Goal: Task Accomplishment & Management: Use online tool/utility

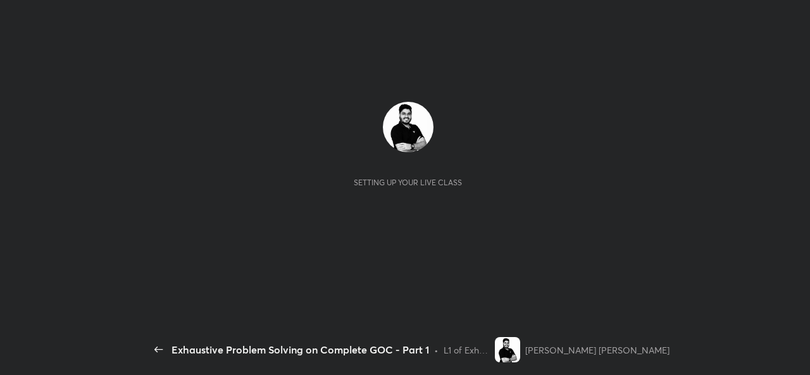
scroll to position [4, 1]
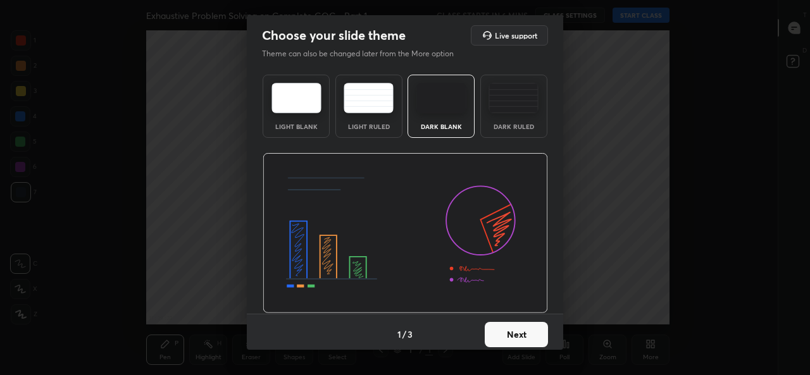
click at [527, 336] on button "Next" at bounding box center [515, 334] width 63 height 25
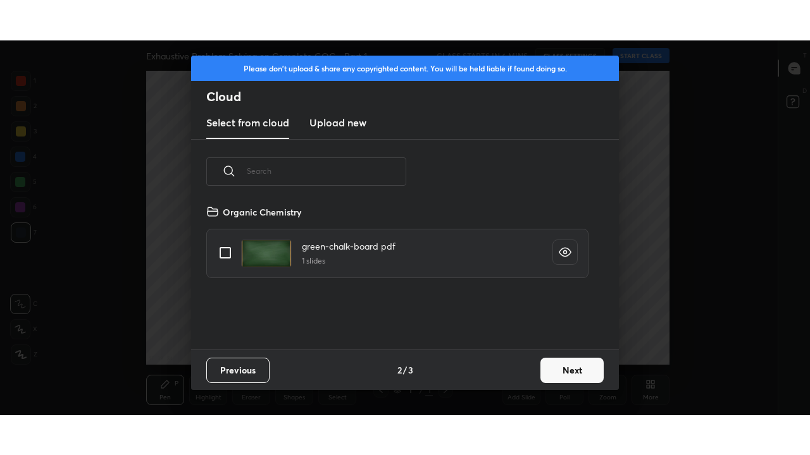
scroll to position [145, 406]
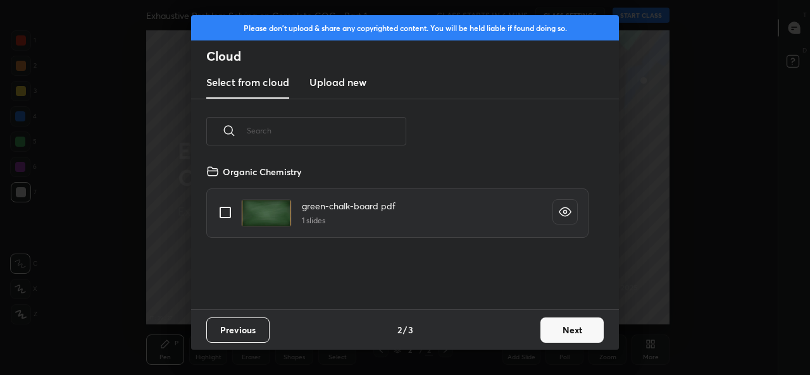
click at [349, 84] on h3 "Upload new" at bounding box center [337, 82] width 57 height 15
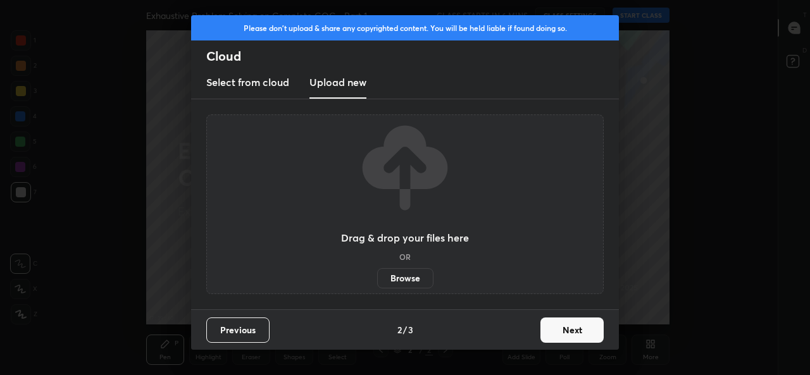
click at [412, 277] on label "Browse" at bounding box center [405, 278] width 56 height 20
click at [377, 277] on input "Browse" at bounding box center [377, 278] width 0 height 20
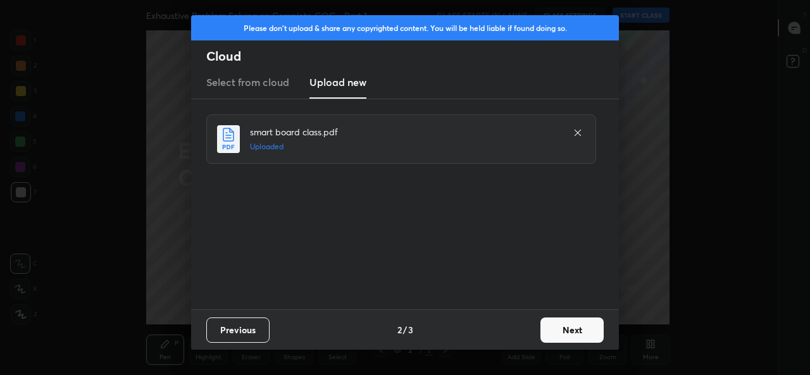
click at [569, 331] on button "Next" at bounding box center [571, 329] width 63 height 25
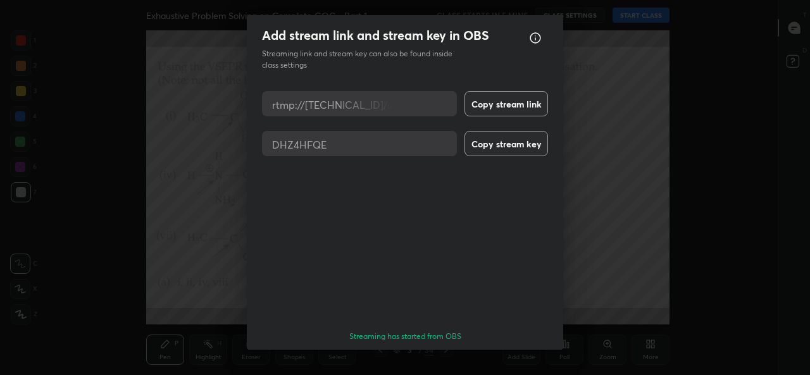
click at [524, 360] on button "Done" at bounding box center [515, 372] width 63 height 25
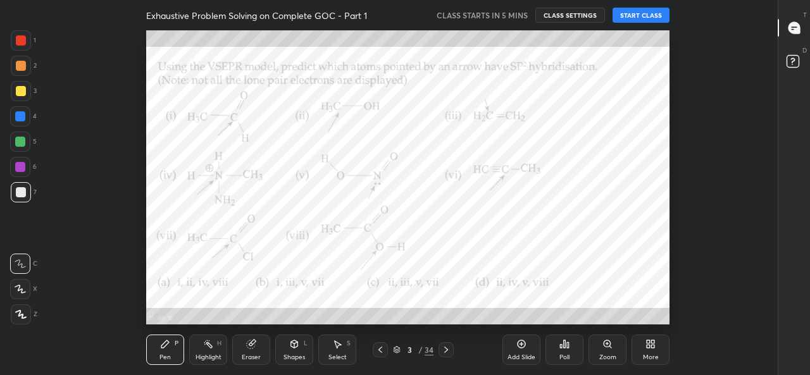
click at [653, 348] on icon at bounding box center [650, 344] width 10 height 10
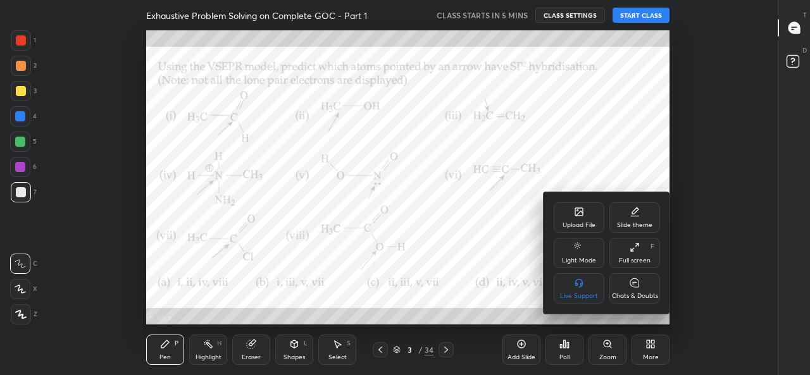
click at [634, 252] on div "Full screen F" at bounding box center [634, 253] width 51 height 30
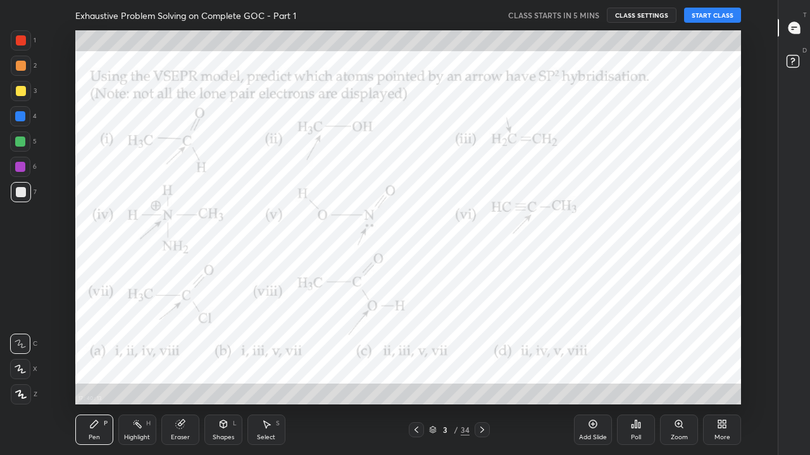
scroll to position [374, 734]
click at [416, 374] on icon at bounding box center [416, 430] width 10 height 10
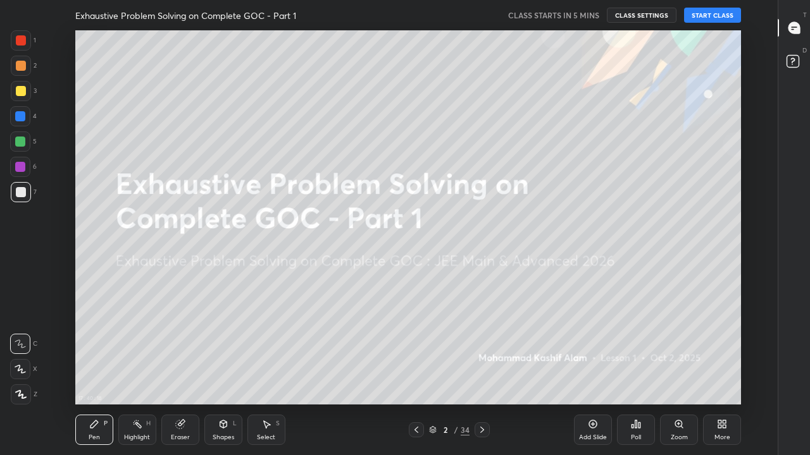
click at [483, 374] on icon at bounding box center [482, 430] width 4 height 6
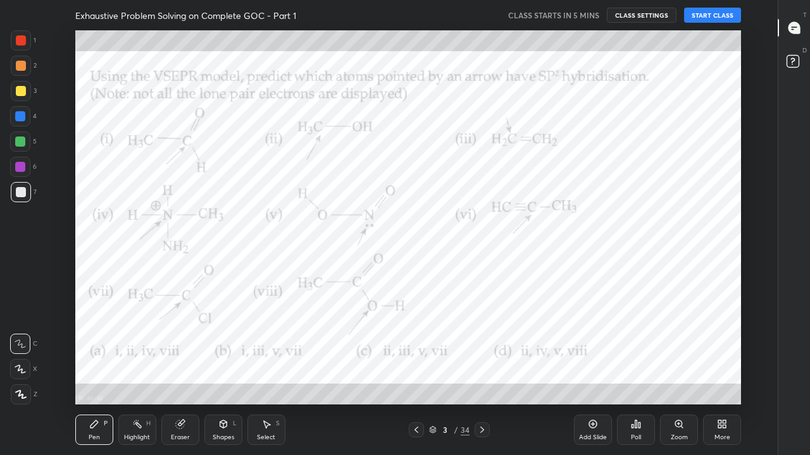
click at [416, 374] on icon at bounding box center [416, 430] width 10 height 10
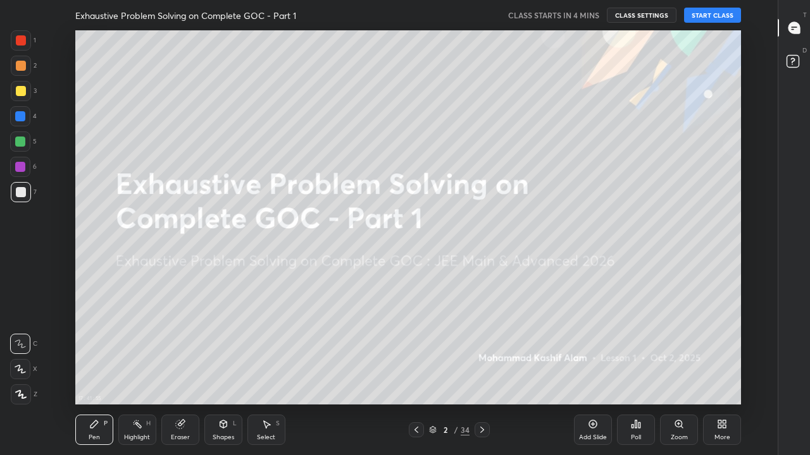
click at [481, 374] on icon at bounding box center [482, 430] width 10 height 10
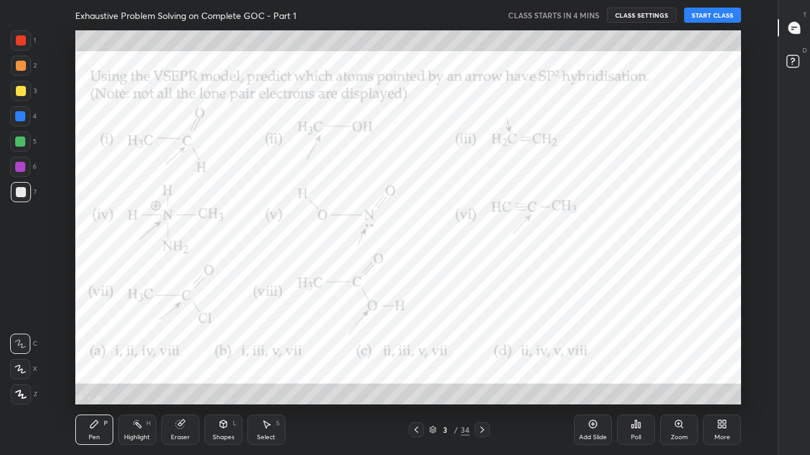
click at [479, 374] on icon at bounding box center [482, 430] width 10 height 10
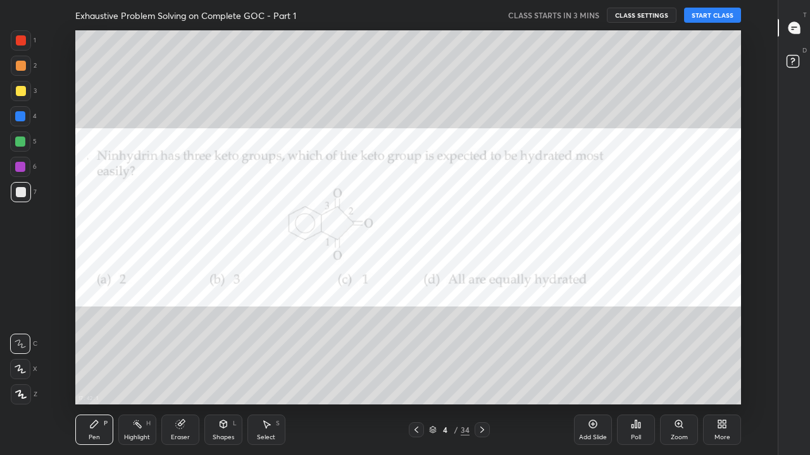
click at [482, 374] on icon at bounding box center [482, 430] width 10 height 10
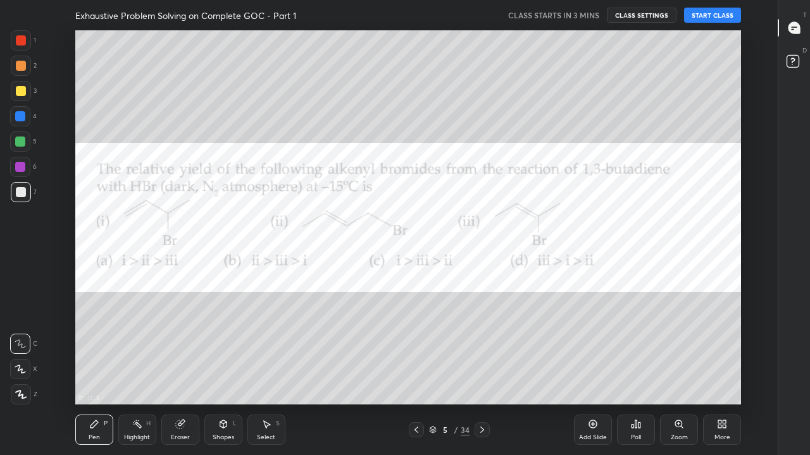
click at [483, 374] on icon at bounding box center [482, 430] width 10 height 10
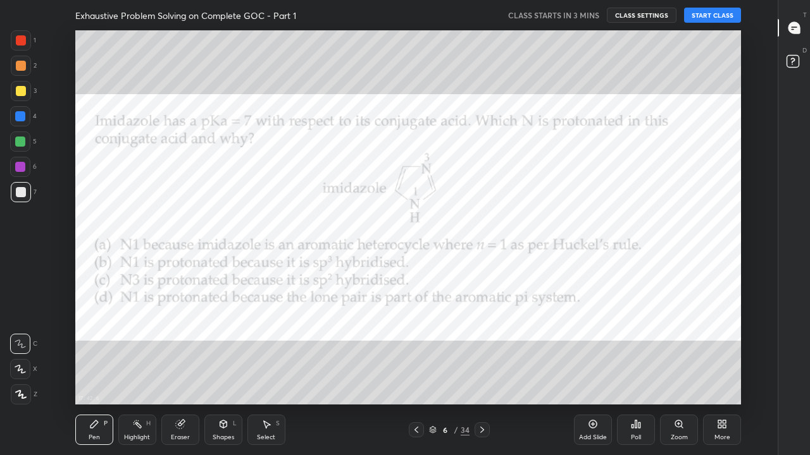
click at [481, 374] on icon at bounding box center [482, 430] width 10 height 10
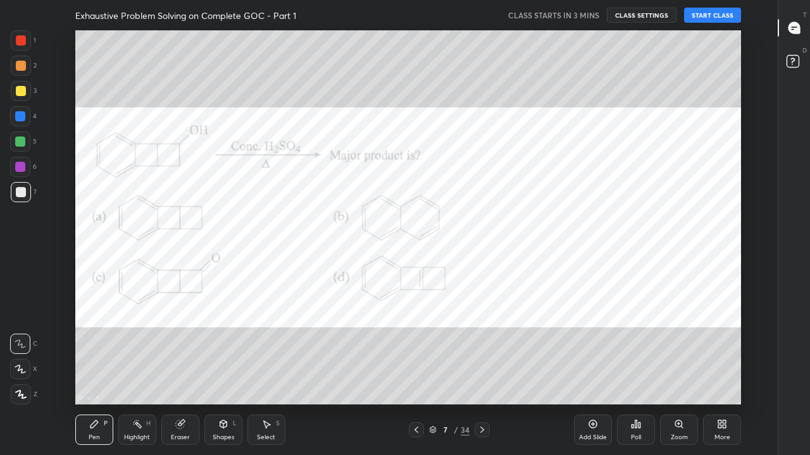
click at [487, 374] on div at bounding box center [481, 429] width 15 height 15
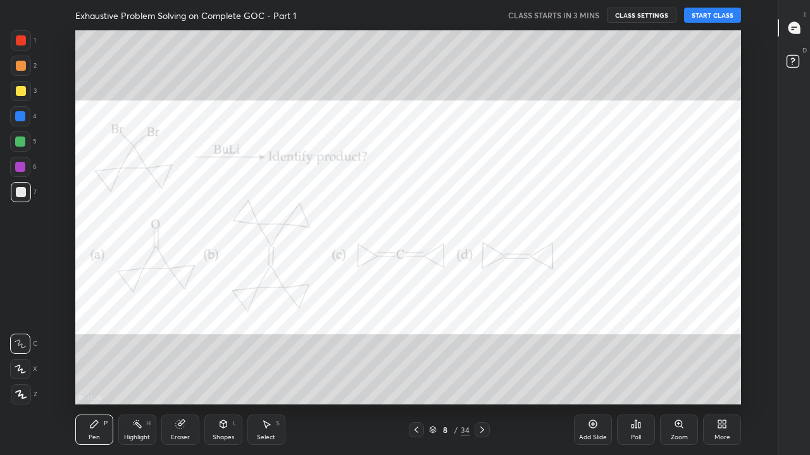
click at [415, 374] on icon at bounding box center [416, 430] width 10 height 10
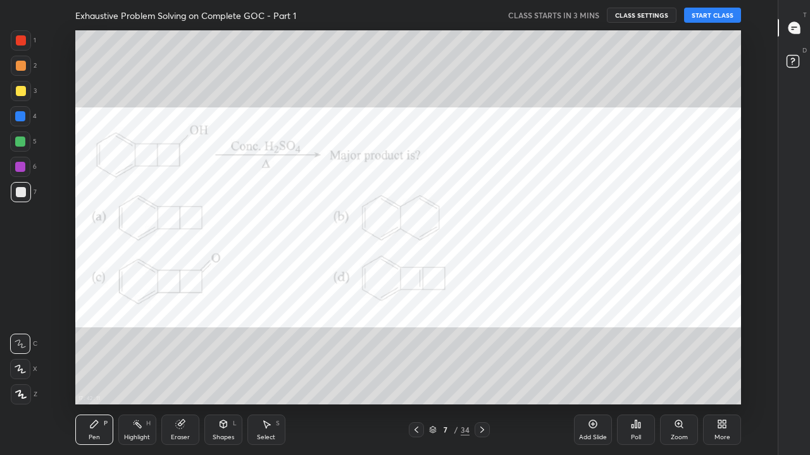
click at [417, 374] on icon at bounding box center [416, 430] width 10 height 10
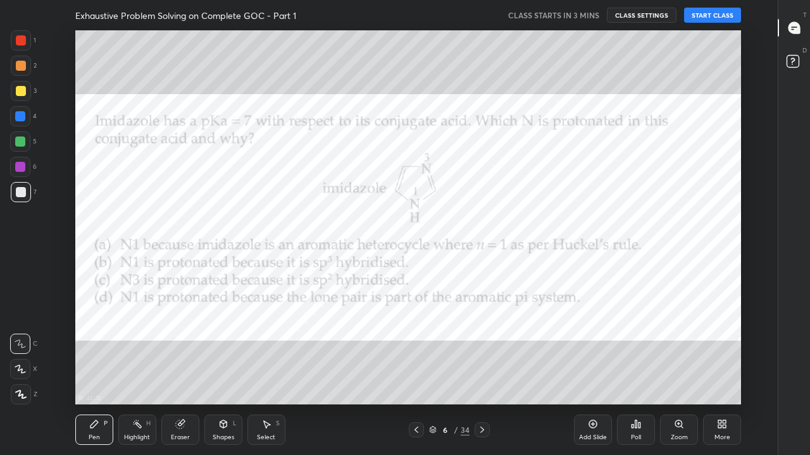
click at [416, 374] on icon at bounding box center [416, 430] width 10 height 10
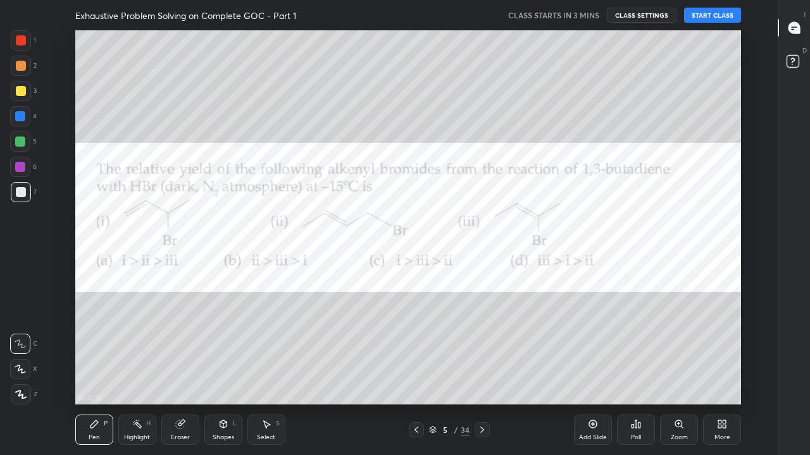
click at [417, 374] on icon at bounding box center [416, 430] width 10 height 10
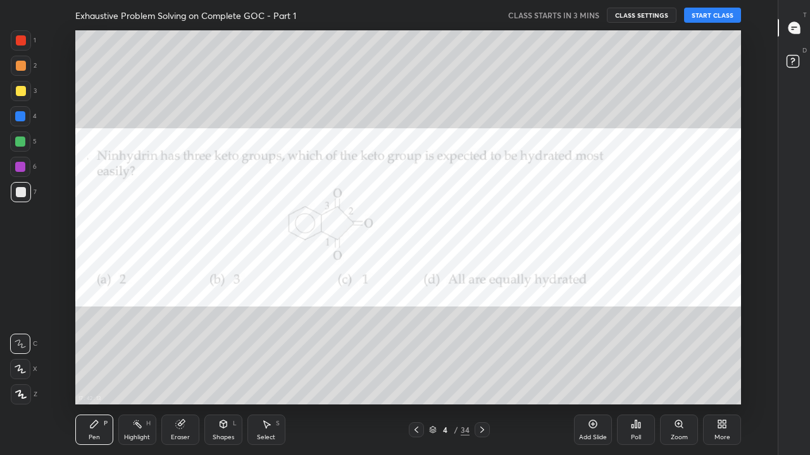
click at [416, 374] on icon at bounding box center [416, 430] width 10 height 10
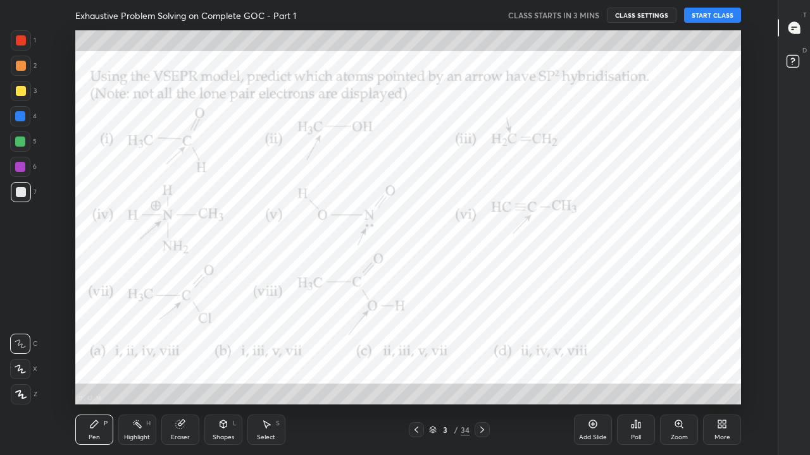
click at [414, 374] on icon at bounding box center [416, 430] width 10 height 10
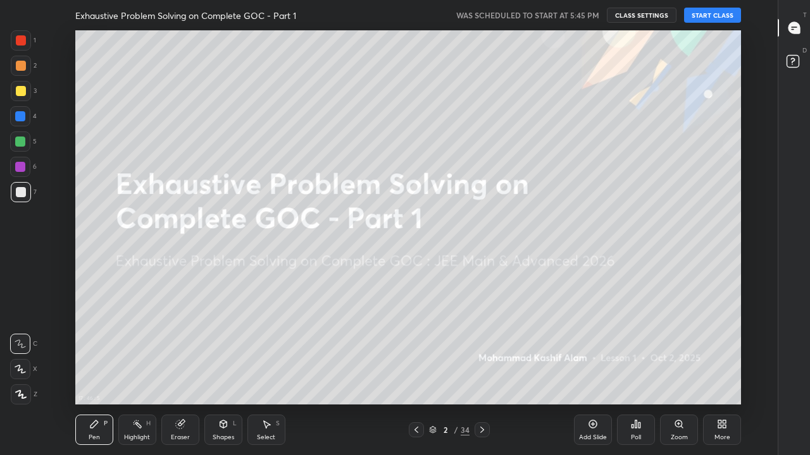
click at [706, 16] on button "START CLASS" at bounding box center [712, 15] width 57 height 15
click at [21, 94] on div at bounding box center [21, 91] width 10 height 10
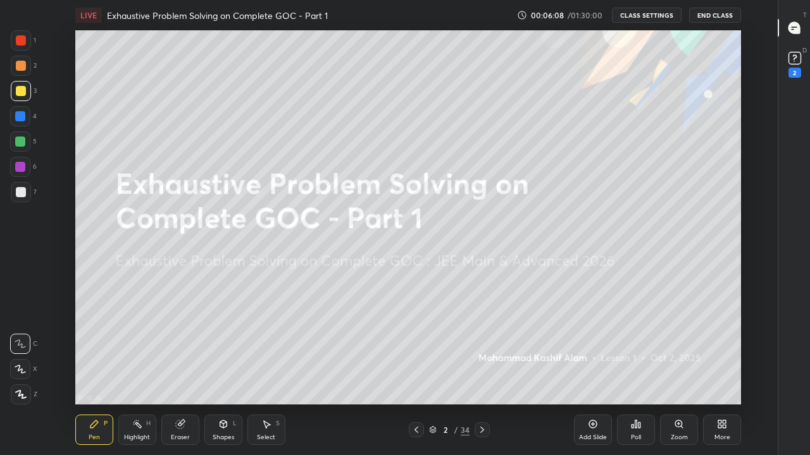
click at [655, 13] on button "CLASS SETTINGS" at bounding box center [647, 15] width 70 height 15
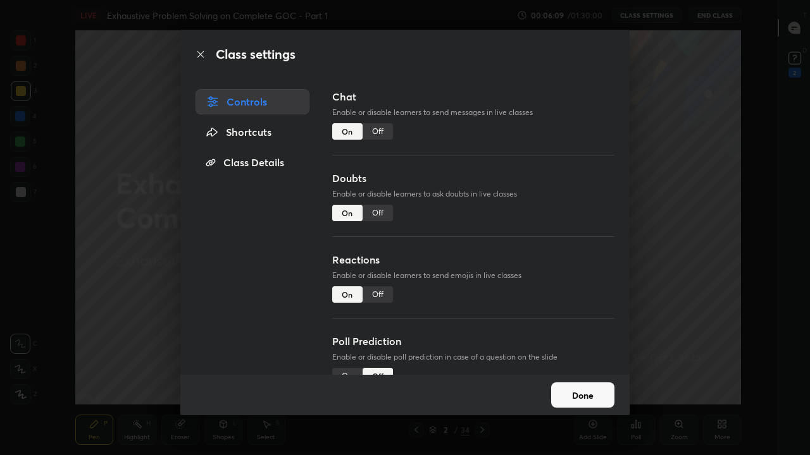
click at [379, 209] on div "Off" at bounding box center [377, 213] width 30 height 16
click at [374, 290] on div "Off" at bounding box center [377, 295] width 30 height 16
click at [581, 374] on button "Done" at bounding box center [582, 395] width 63 height 25
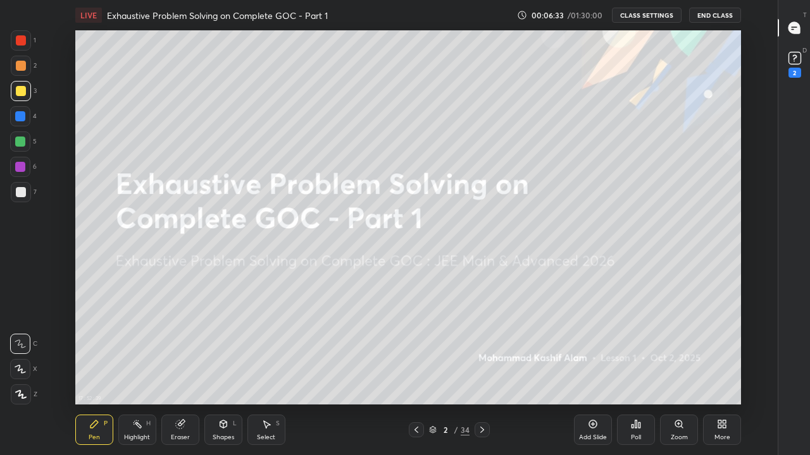
click at [483, 374] on icon at bounding box center [482, 430] width 10 height 10
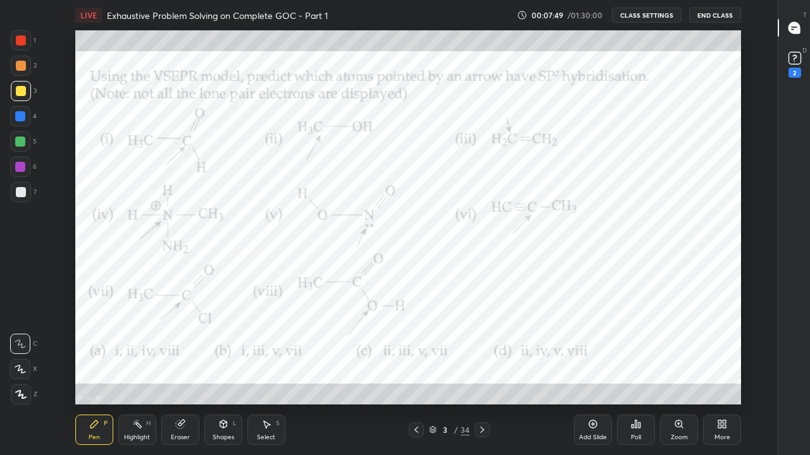
click at [23, 41] on div at bounding box center [21, 40] width 10 height 10
click at [481, 374] on icon at bounding box center [482, 430] width 10 height 10
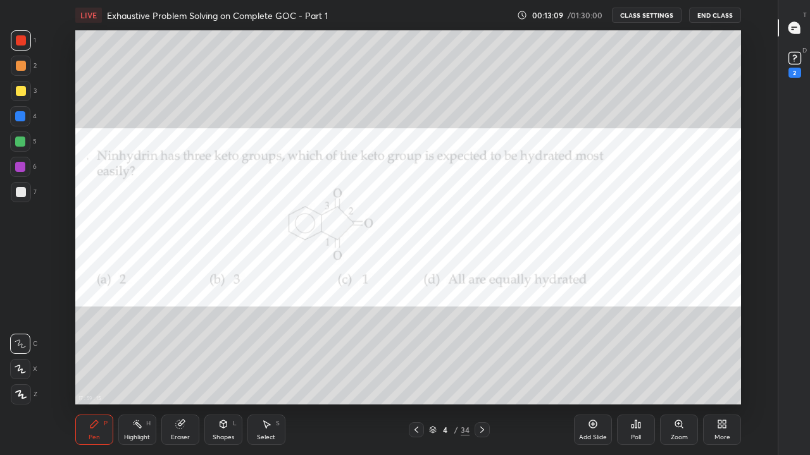
click at [22, 142] on div at bounding box center [20, 142] width 10 height 10
click at [483, 374] on icon at bounding box center [482, 430] width 10 height 10
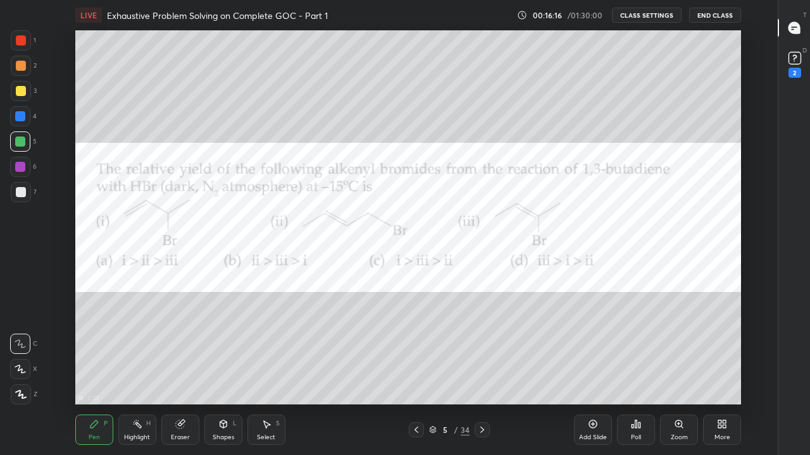
click at [22, 94] on div at bounding box center [21, 91] width 10 height 10
click at [22, 144] on div at bounding box center [20, 142] width 10 height 10
click at [23, 41] on div at bounding box center [21, 40] width 10 height 10
click at [481, 374] on icon at bounding box center [482, 430] width 10 height 10
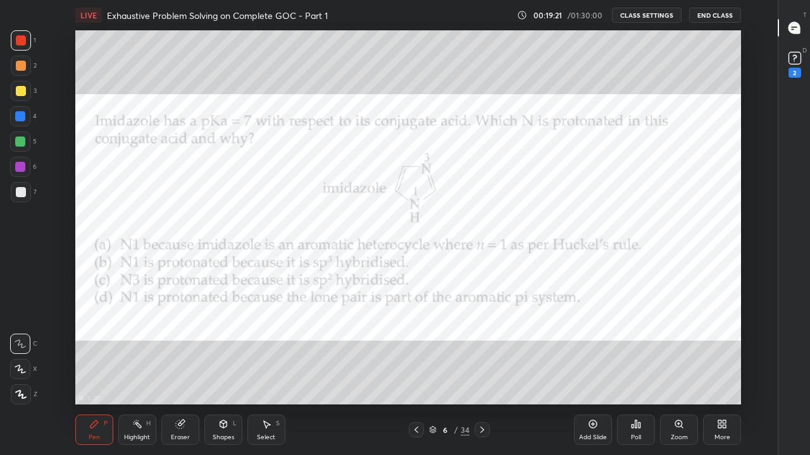
click at [416, 374] on icon at bounding box center [416, 430] width 10 height 10
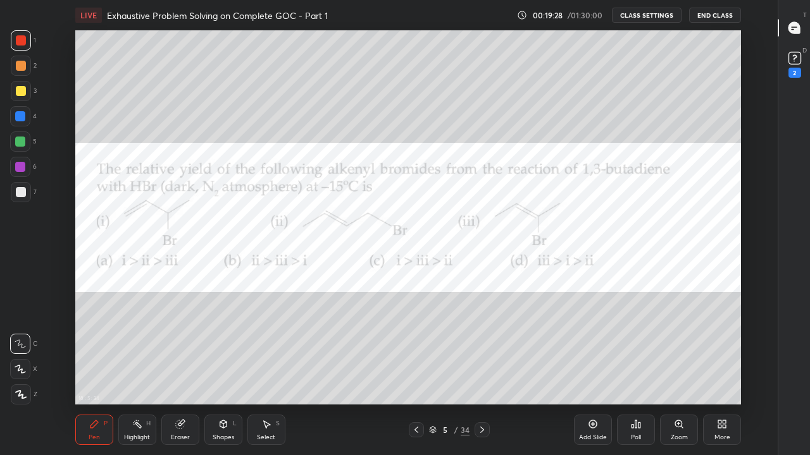
click at [481, 374] on icon at bounding box center [482, 430] width 10 height 10
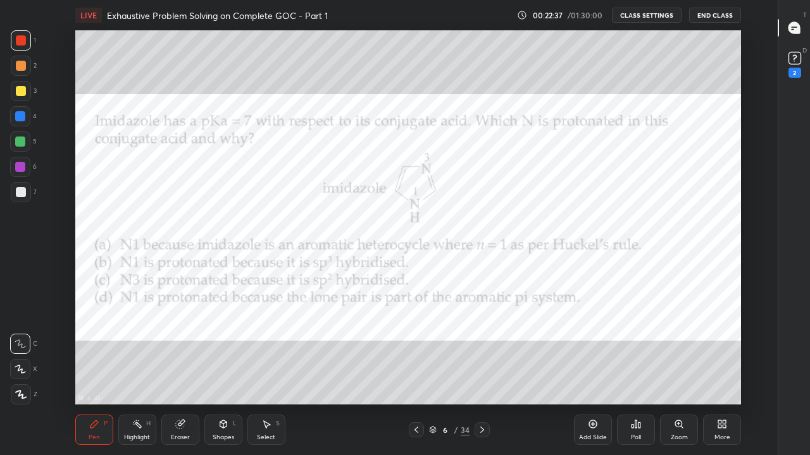
click at [481, 374] on icon at bounding box center [482, 430] width 4 height 6
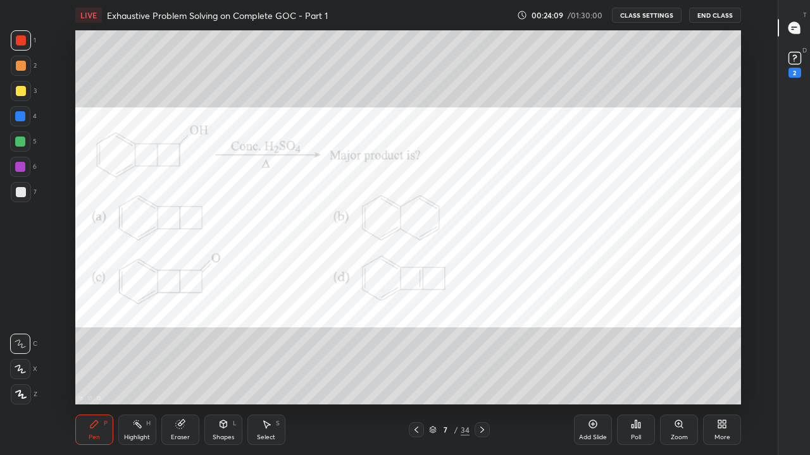
click at [23, 168] on div at bounding box center [20, 167] width 10 height 10
click at [20, 42] on div at bounding box center [21, 40] width 10 height 10
click at [481, 374] on icon at bounding box center [482, 430] width 10 height 10
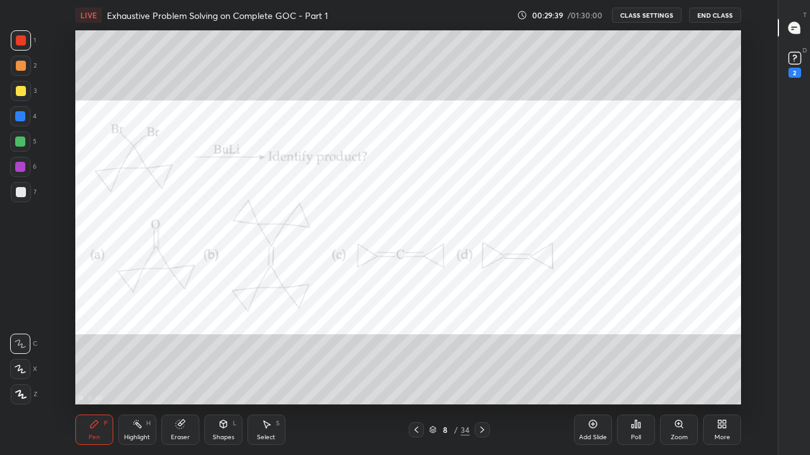
click at [22, 92] on div at bounding box center [21, 91] width 10 height 10
click at [415, 374] on icon at bounding box center [416, 430] width 10 height 10
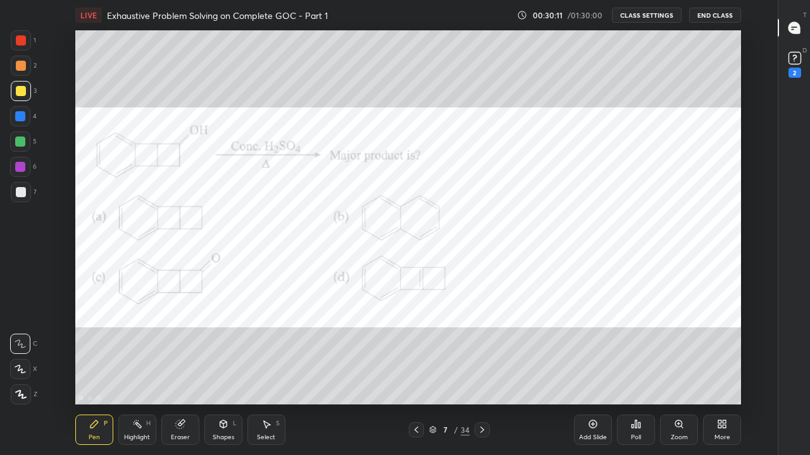
click at [414, 374] on icon at bounding box center [416, 430] width 10 height 10
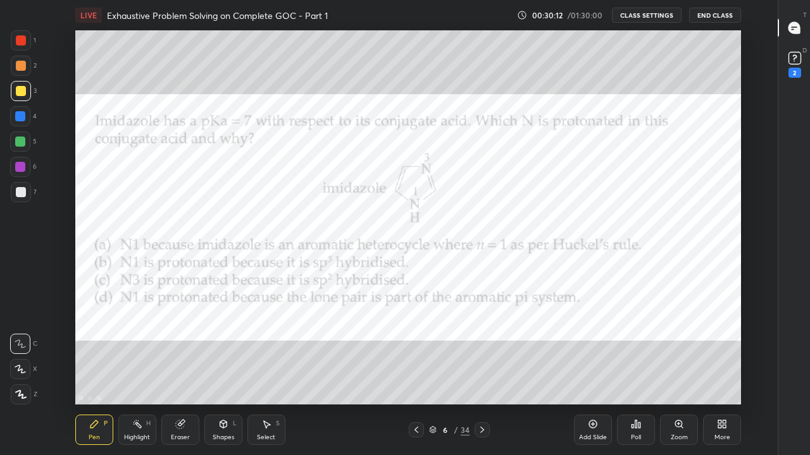
click at [416, 374] on icon at bounding box center [416, 430] width 10 height 10
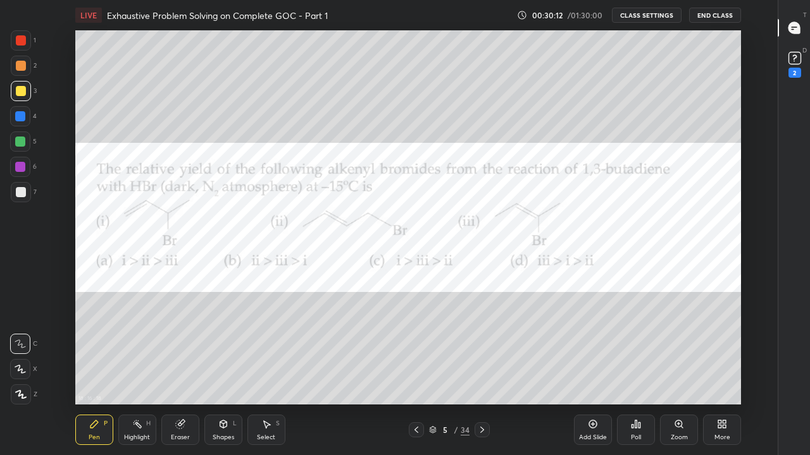
click at [477, 374] on icon at bounding box center [482, 430] width 10 height 10
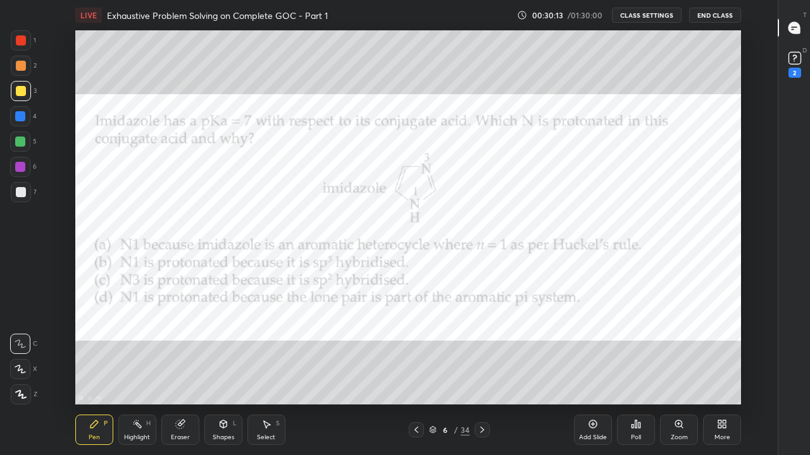
click at [481, 374] on icon at bounding box center [482, 430] width 10 height 10
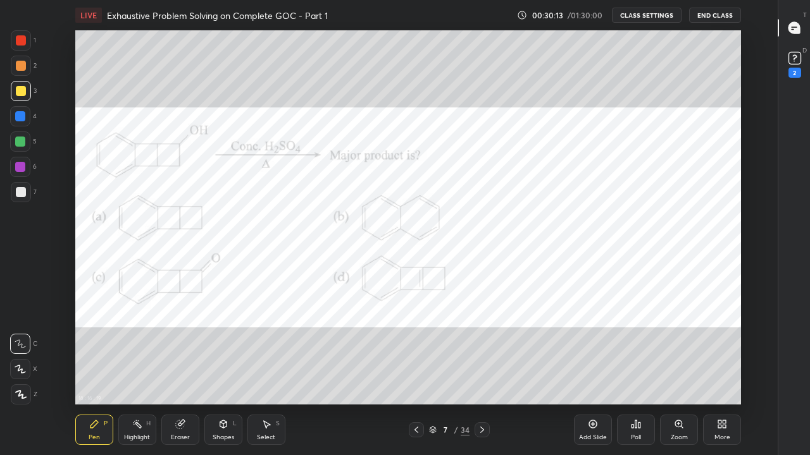
click at [481, 374] on icon at bounding box center [482, 430] width 10 height 10
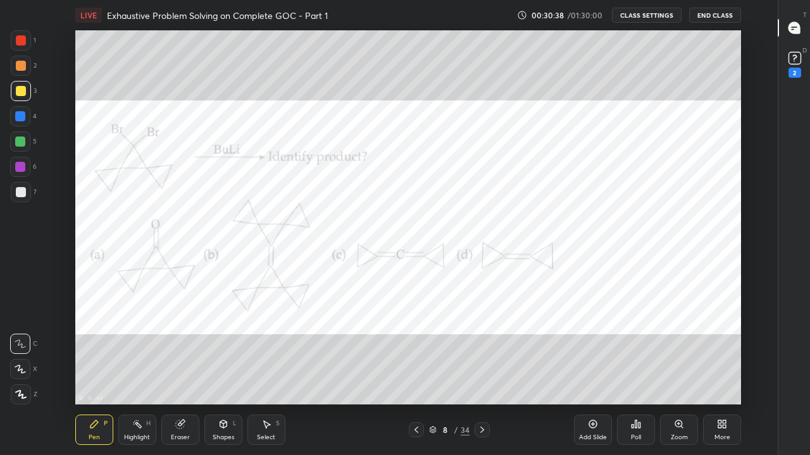
click at [481, 374] on icon at bounding box center [482, 430] width 10 height 10
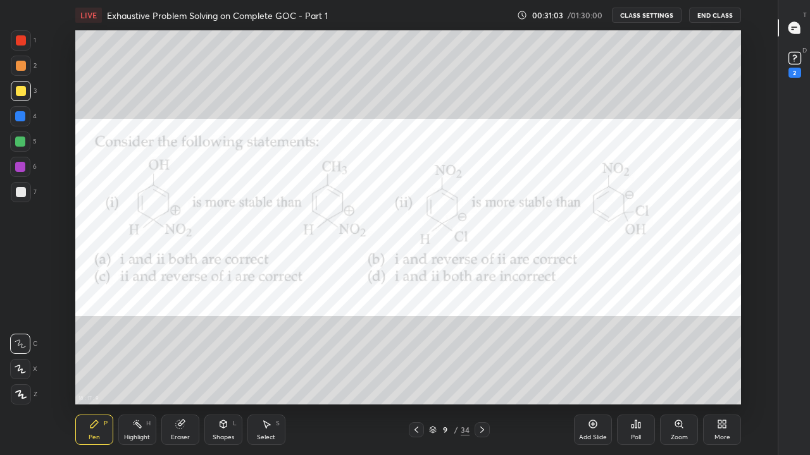
click at [417, 374] on icon at bounding box center [416, 430] width 10 height 10
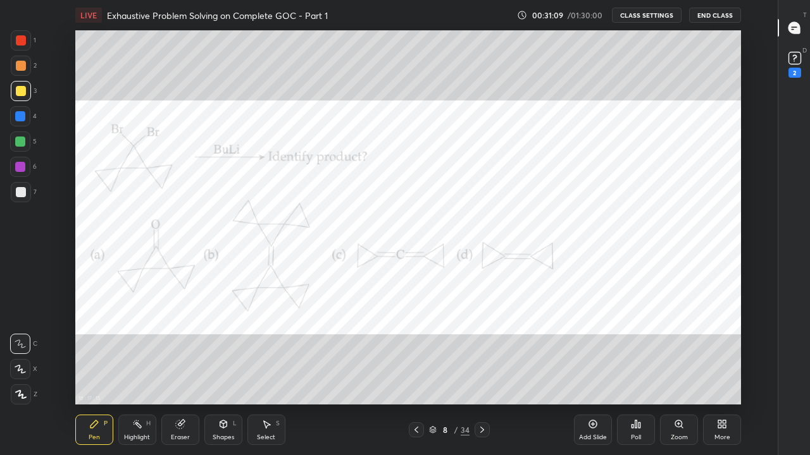
click at [481, 374] on icon at bounding box center [482, 430] width 10 height 10
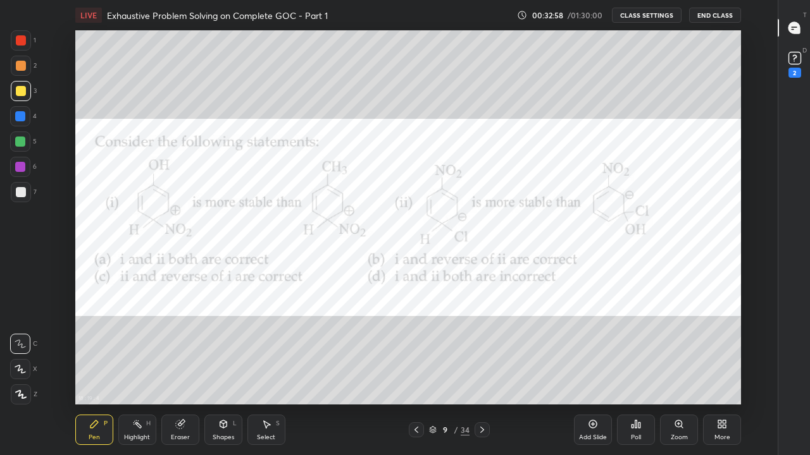
click at [25, 42] on div at bounding box center [21, 40] width 10 height 10
click at [20, 369] on icon at bounding box center [20, 370] width 10 height 8
click at [481, 374] on icon at bounding box center [482, 430] width 10 height 10
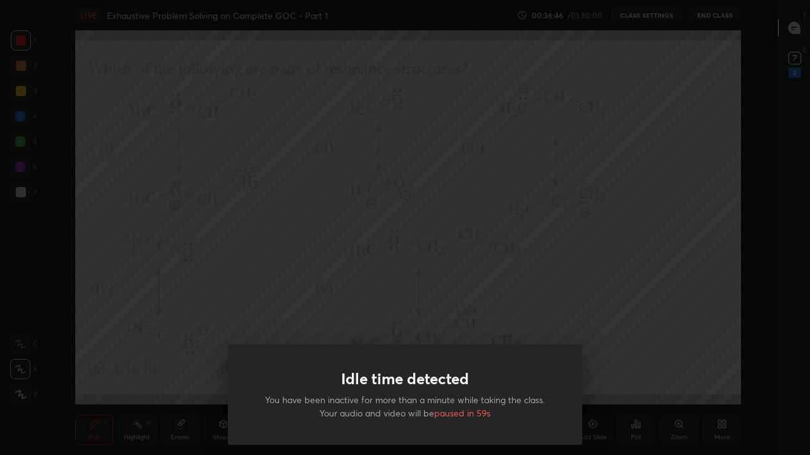
click at [390, 243] on div "Idle time detected You have been inactive for more than a minute while taking t…" at bounding box center [405, 227] width 810 height 455
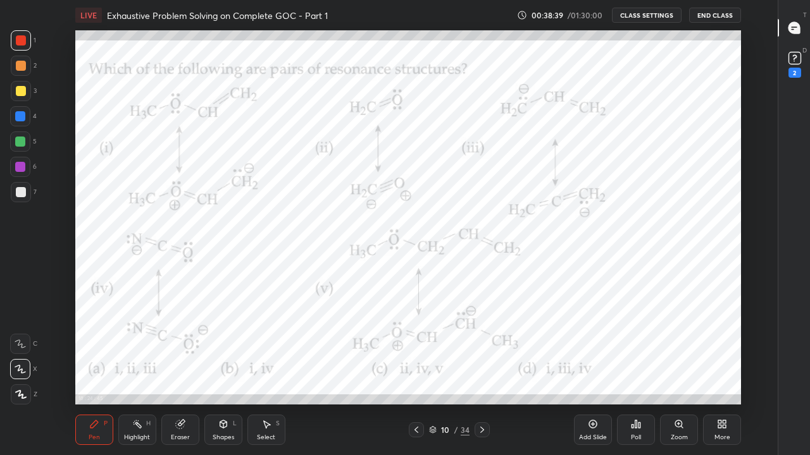
click at [480, 374] on icon at bounding box center [482, 430] width 10 height 10
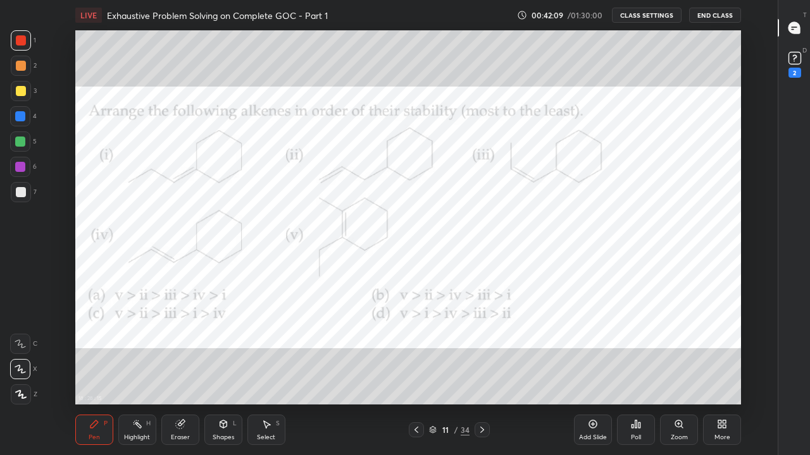
click at [480, 374] on icon at bounding box center [482, 430] width 10 height 10
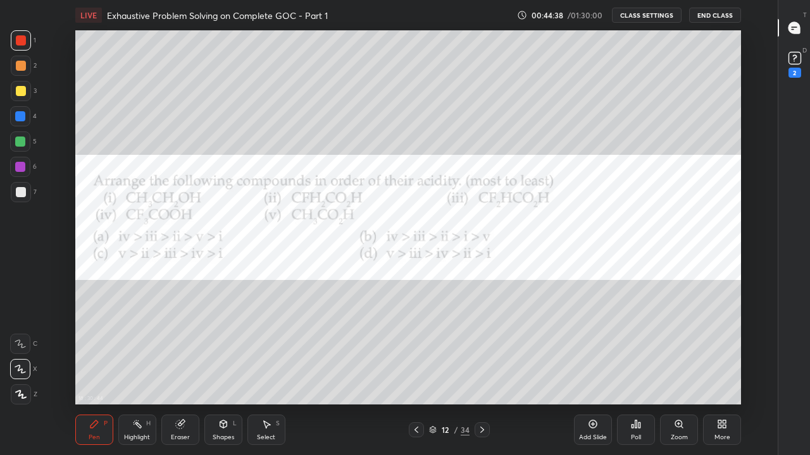
click at [481, 374] on icon at bounding box center [482, 430] width 10 height 10
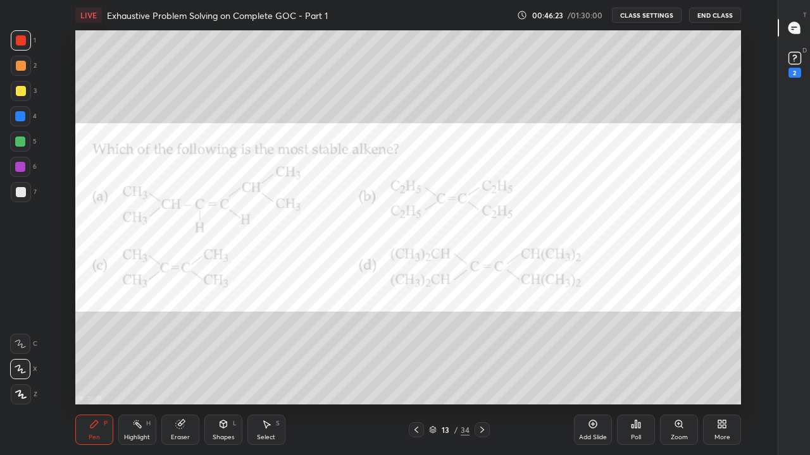
click at [481, 374] on icon at bounding box center [482, 430] width 10 height 10
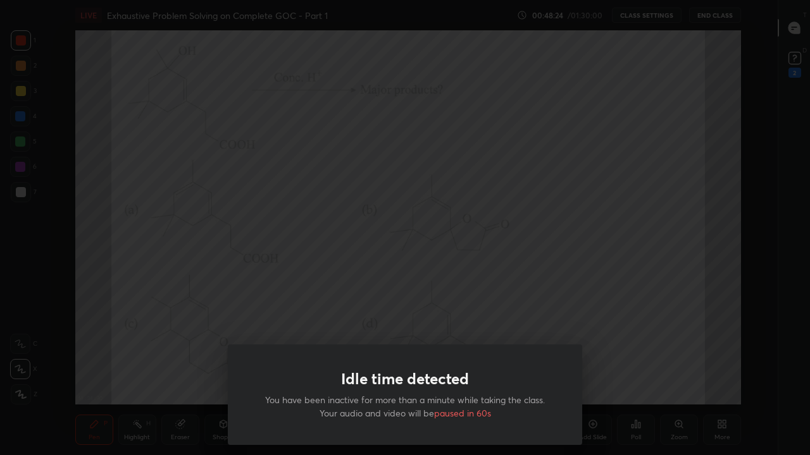
click at [237, 106] on div "Idle time detected You have been inactive for more than a minute while taking t…" at bounding box center [405, 227] width 810 height 455
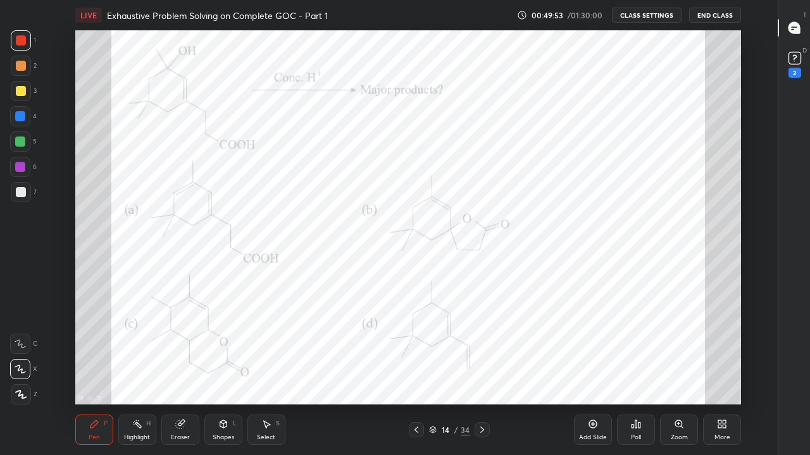
click at [20, 170] on div at bounding box center [20, 167] width 10 height 10
click at [481, 374] on icon at bounding box center [482, 430] width 4 height 6
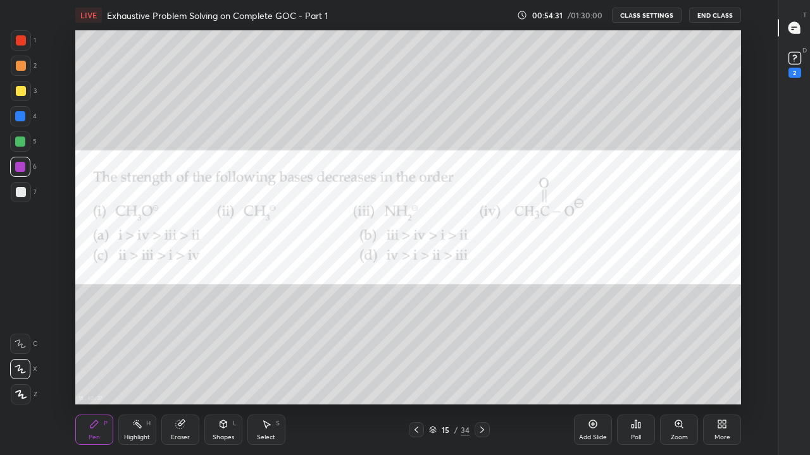
click at [416, 374] on icon at bounding box center [416, 430] width 10 height 10
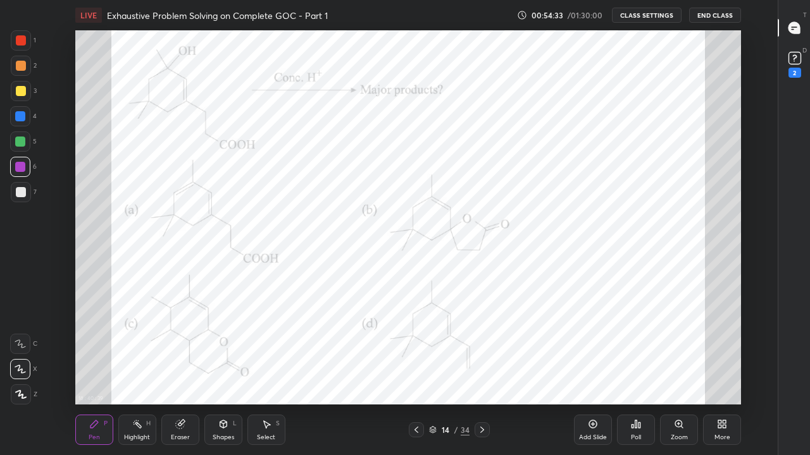
click at [481, 374] on icon at bounding box center [482, 430] width 4 height 6
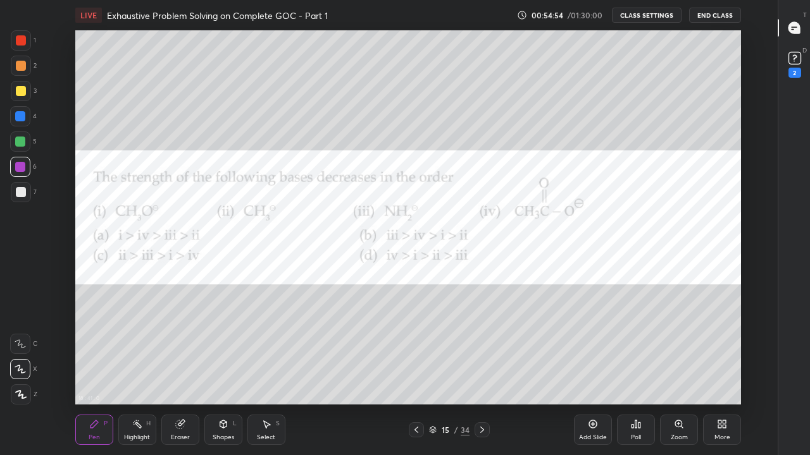
click at [21, 92] on div at bounding box center [21, 91] width 10 height 10
click at [19, 45] on div at bounding box center [21, 40] width 10 height 10
click at [481, 374] on icon at bounding box center [482, 430] width 10 height 10
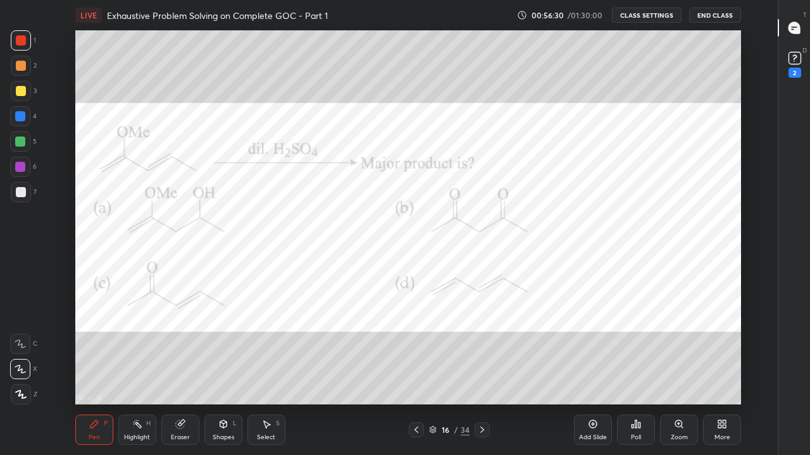
click at [182, 374] on div "Eraser" at bounding box center [180, 430] width 38 height 30
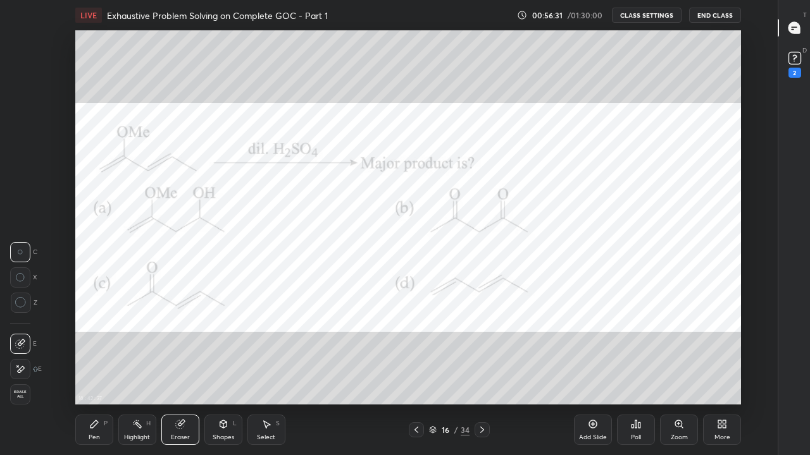
click at [17, 374] on span "Erase all" at bounding box center [20, 394] width 19 height 9
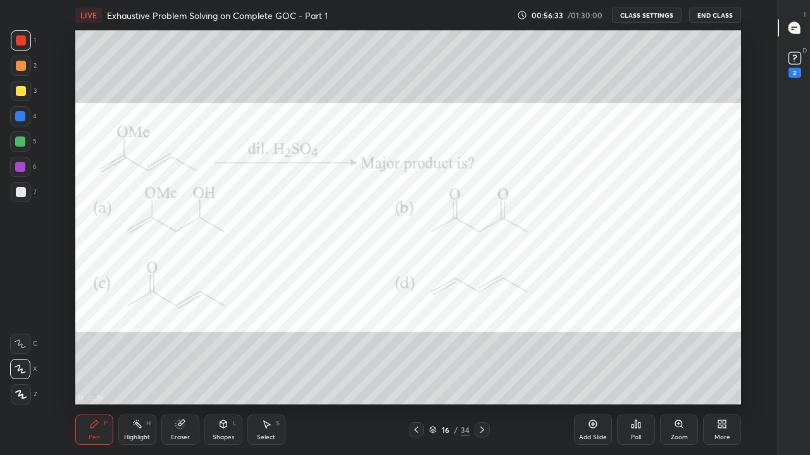
click at [22, 367] on icon at bounding box center [20, 369] width 11 height 9
click at [25, 43] on div at bounding box center [21, 40] width 10 height 10
click at [481, 374] on icon at bounding box center [482, 430] width 10 height 10
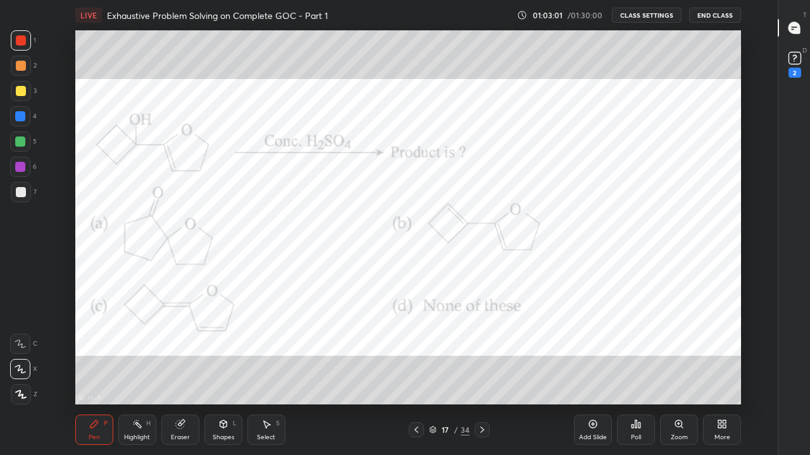
click at [481, 374] on icon at bounding box center [482, 430] width 4 height 6
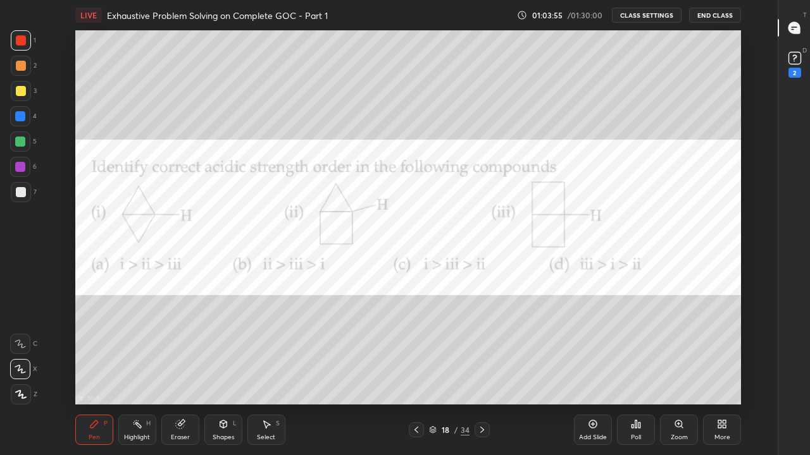
click at [21, 93] on div at bounding box center [21, 91] width 10 height 10
click at [21, 163] on div at bounding box center [20, 167] width 10 height 10
click at [481, 374] on icon at bounding box center [482, 430] width 10 height 10
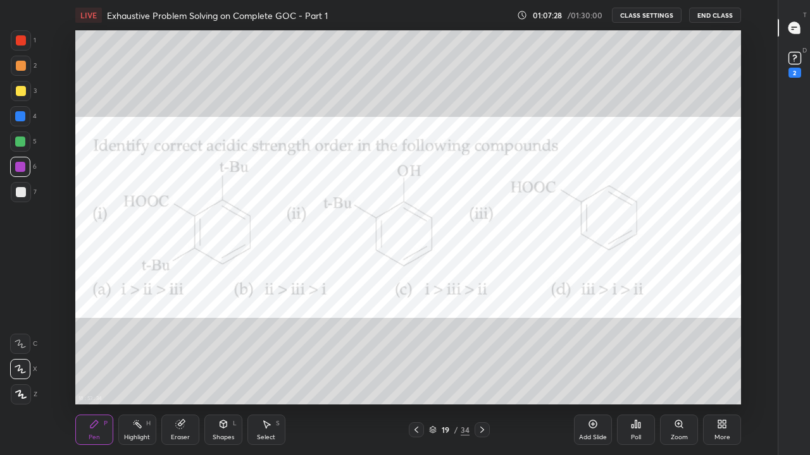
click at [481, 374] on icon at bounding box center [482, 430] width 10 height 10
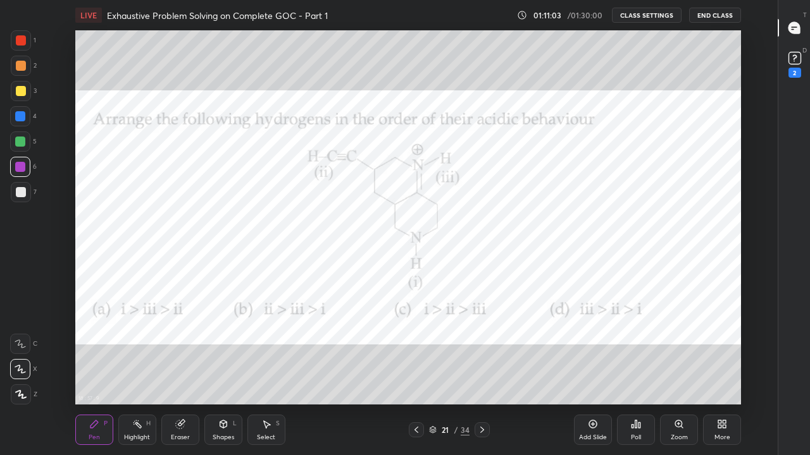
click at [476, 374] on div at bounding box center [481, 429] width 15 height 15
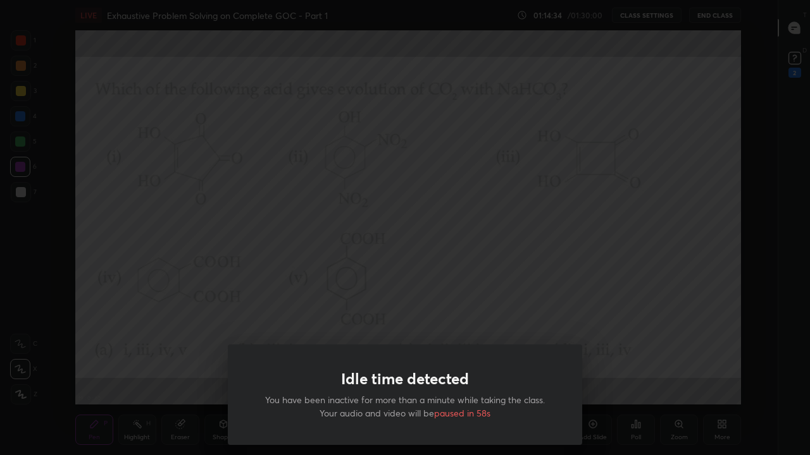
click at [495, 292] on div "Idle time detected You have been inactive for more than a minute while taking t…" at bounding box center [405, 227] width 810 height 455
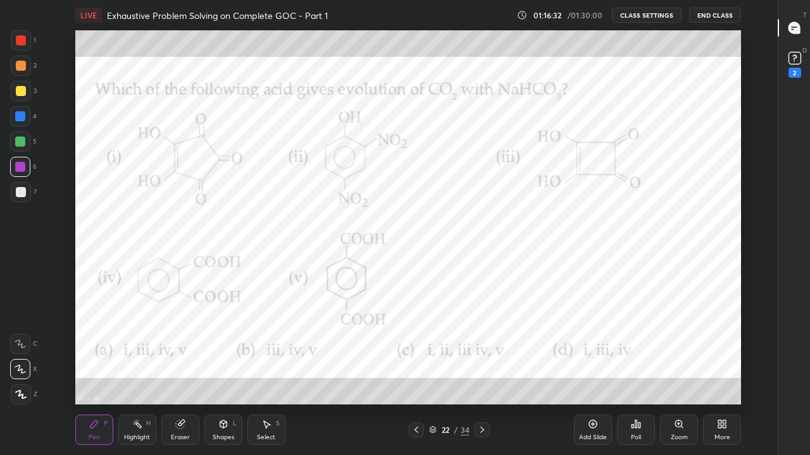
click at [488, 374] on div at bounding box center [481, 429] width 15 height 15
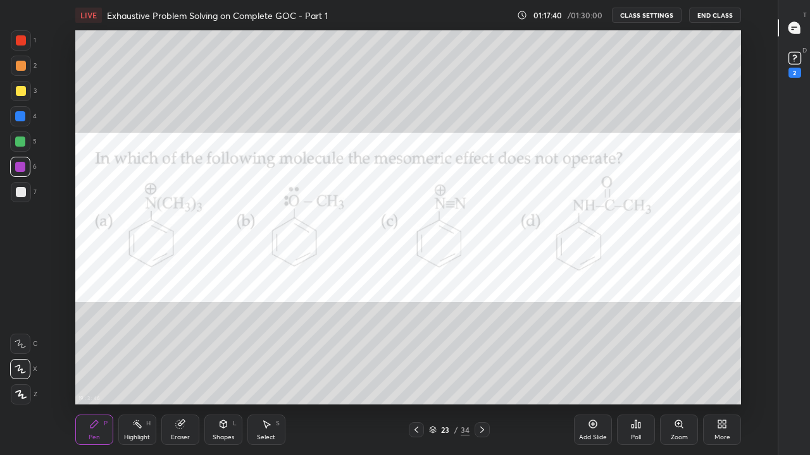
click at [481, 374] on icon at bounding box center [482, 430] width 10 height 10
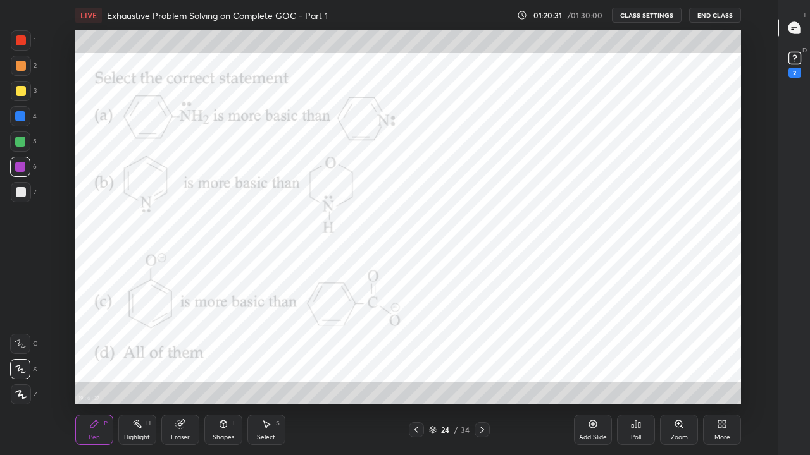
click at [483, 374] on icon at bounding box center [482, 430] width 10 height 10
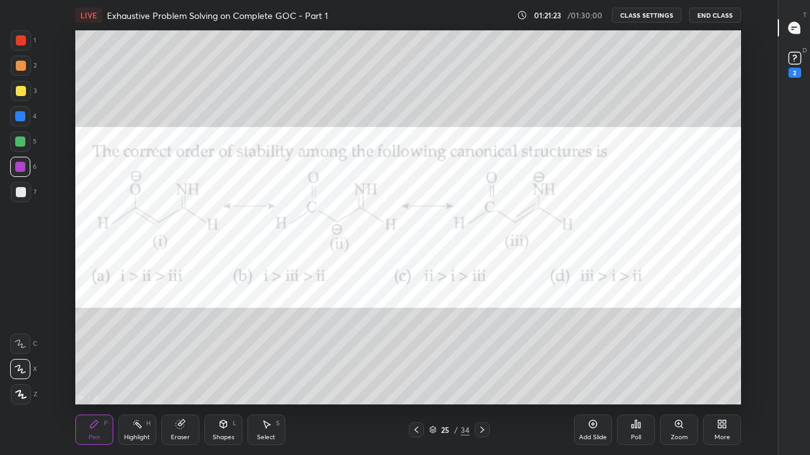
click at [481, 374] on icon at bounding box center [482, 430] width 10 height 10
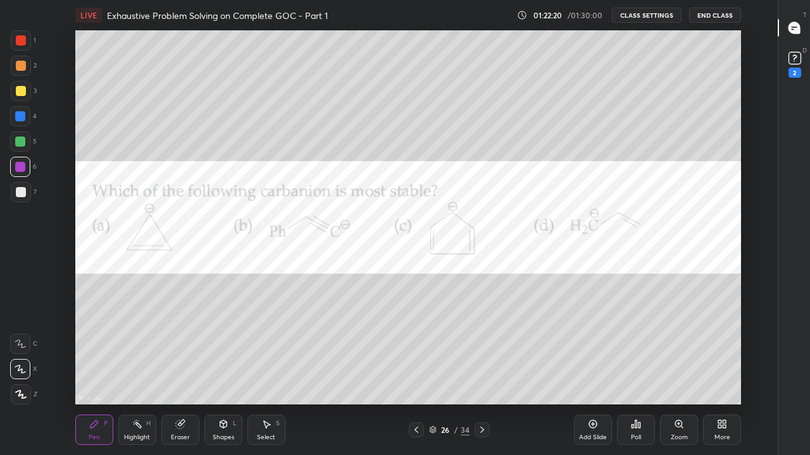
click at [18, 144] on div at bounding box center [20, 142] width 10 height 10
click at [482, 374] on icon at bounding box center [482, 430] width 4 height 6
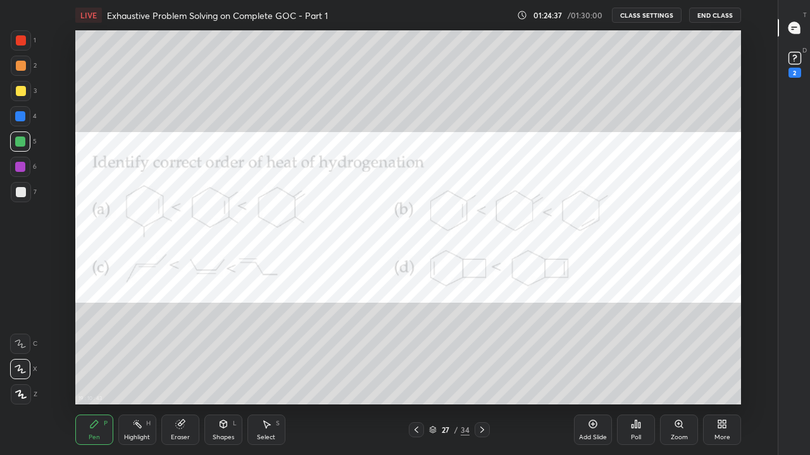
click at [27, 45] on div at bounding box center [21, 40] width 20 height 20
click at [481, 374] on icon at bounding box center [482, 430] width 10 height 10
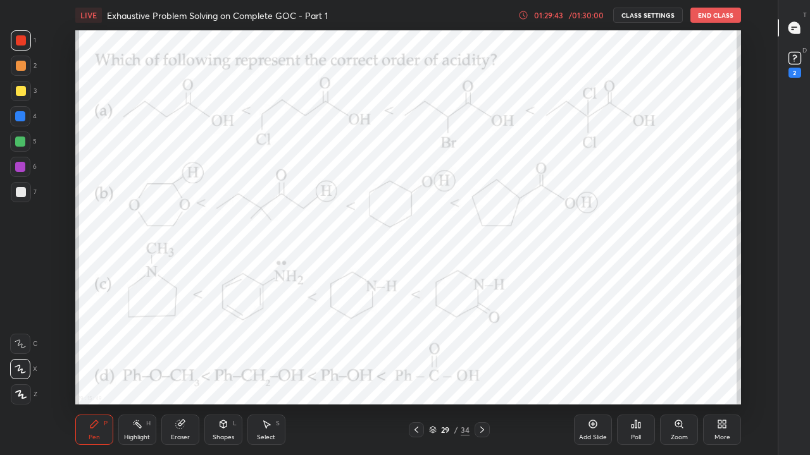
click at [481, 374] on icon at bounding box center [482, 430] width 10 height 10
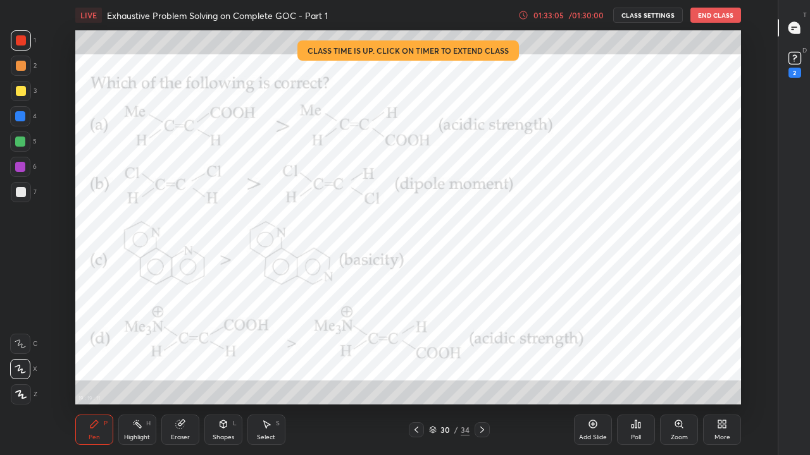
click at [711, 16] on button "End Class" at bounding box center [715, 15] width 51 height 15
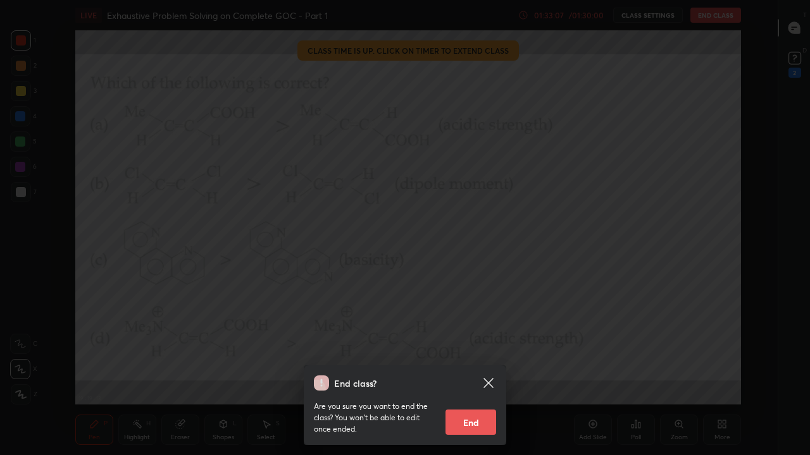
click at [475, 374] on button "End" at bounding box center [470, 422] width 51 height 25
type textarea "x"
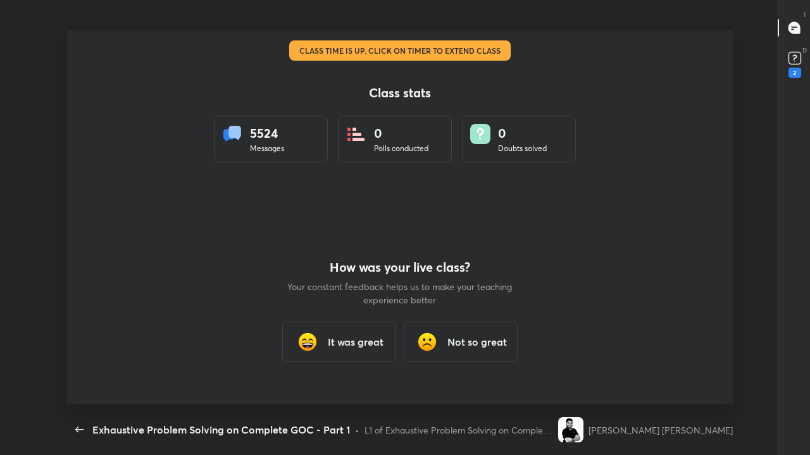
scroll to position [374, 799]
click at [366, 343] on h3 "It was great" at bounding box center [356, 342] width 56 height 15
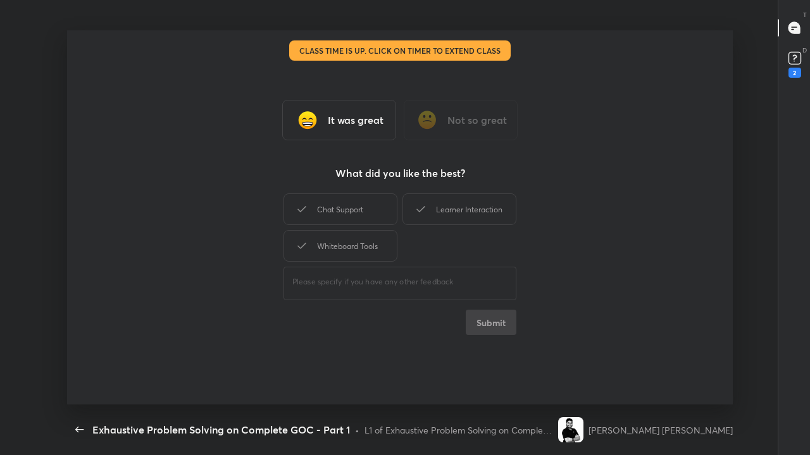
click at [356, 121] on h3 "It was great" at bounding box center [356, 120] width 56 height 15
click at [364, 125] on h3 "It was great" at bounding box center [356, 120] width 56 height 15
click at [352, 125] on h3 "It was great" at bounding box center [356, 120] width 56 height 15
click at [354, 126] on h3 "It was great" at bounding box center [356, 120] width 56 height 15
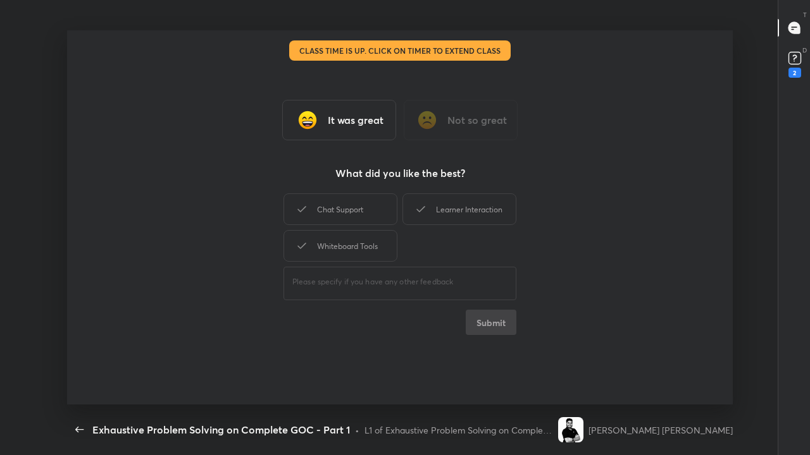
click at [357, 126] on h3 "It was great" at bounding box center [356, 120] width 56 height 15
click at [364, 214] on div "Chat Support" at bounding box center [340, 210] width 114 height 32
click at [438, 214] on div "Learner Interaction" at bounding box center [459, 210] width 114 height 32
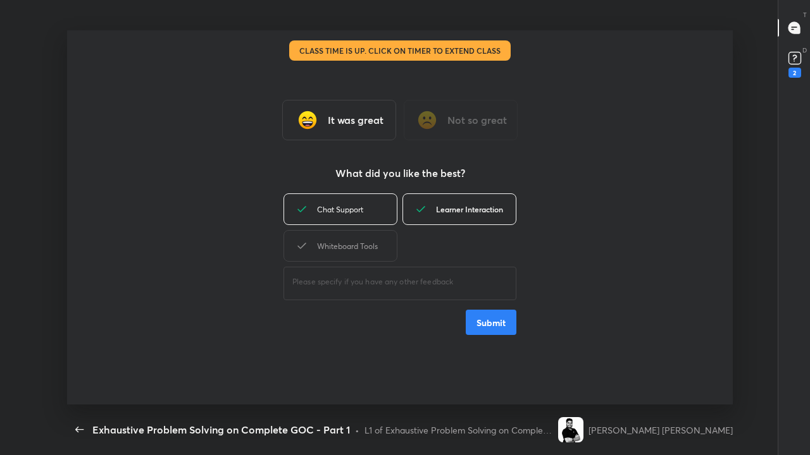
click at [374, 252] on div "Whiteboard Tools" at bounding box center [340, 246] width 114 height 32
click at [483, 319] on button "Submit" at bounding box center [490, 322] width 51 height 25
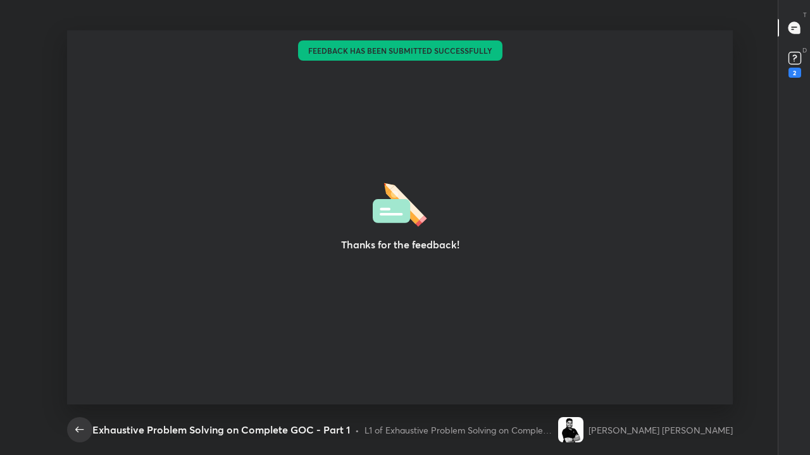
click at [77, 374] on icon "button" at bounding box center [79, 429] width 15 height 15
